Goal: Book appointment/travel/reservation

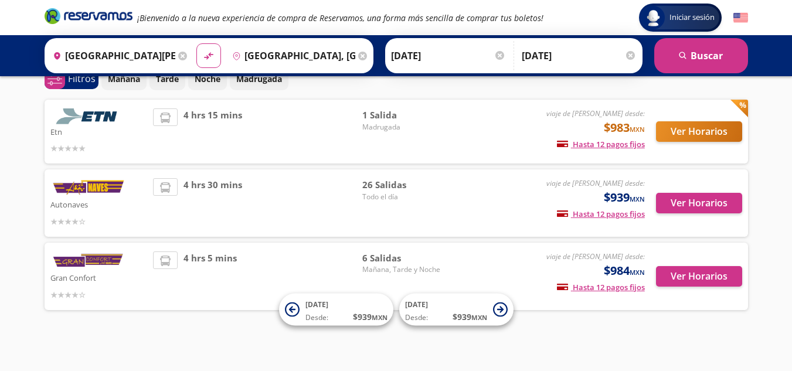
scroll to position [64, 0]
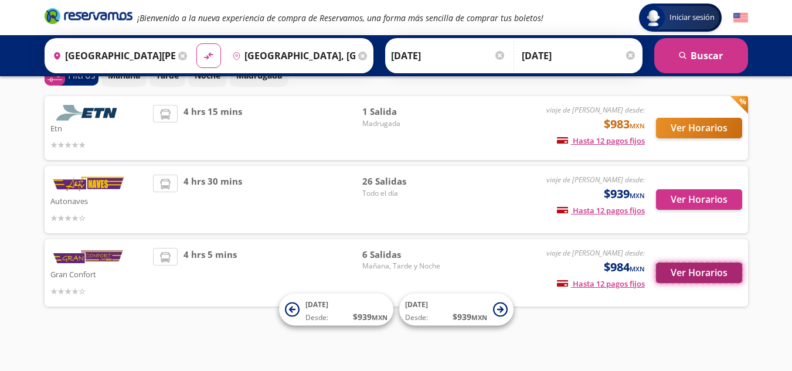
click at [688, 273] on button "Ver Horarios" at bounding box center [699, 273] width 86 height 21
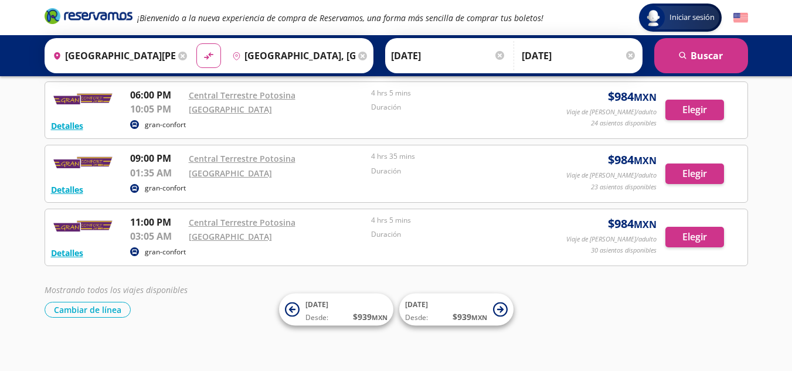
scroll to position [255, 0]
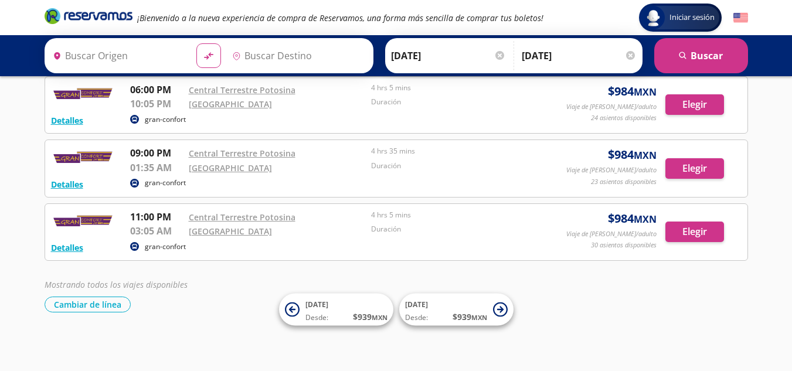
type input "[GEOGRAPHIC_DATA][PERSON_NAME], [GEOGRAPHIC_DATA][PERSON_NAME]"
type input "Ciudad Valles, San Luis Potosí"
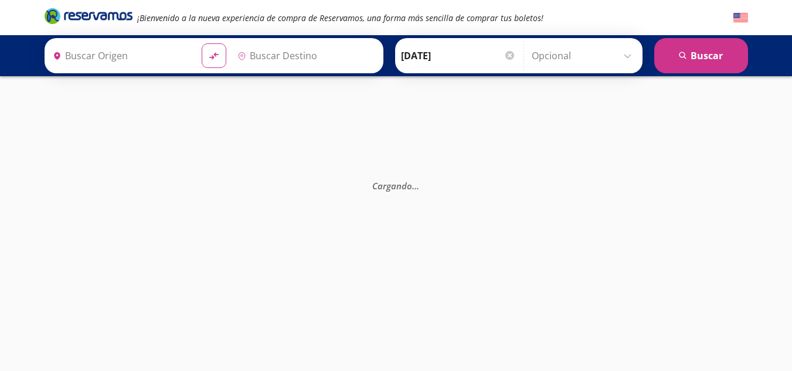
type input "[GEOGRAPHIC_DATA], [GEOGRAPHIC_DATA][PERSON_NAME]"
type input "[GEOGRAPHIC_DATA][PERSON_NAME], [GEOGRAPHIC_DATA][PERSON_NAME]"
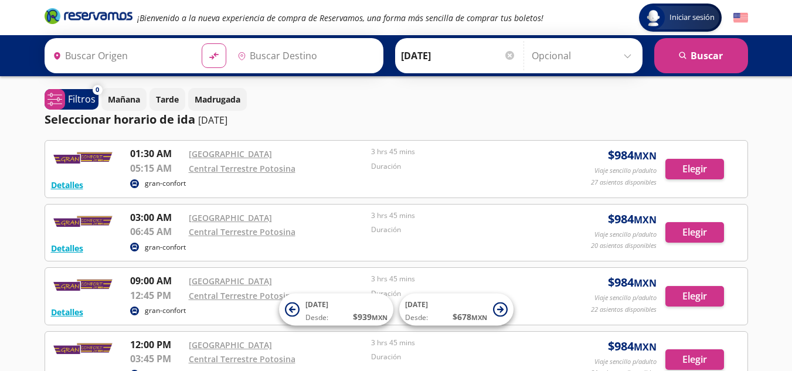
type input "[GEOGRAPHIC_DATA][PERSON_NAME], [GEOGRAPHIC_DATA][PERSON_NAME]"
type input "[GEOGRAPHIC_DATA], [GEOGRAPHIC_DATA][PERSON_NAME]"
